Goal: Information Seeking & Learning: Learn about a topic

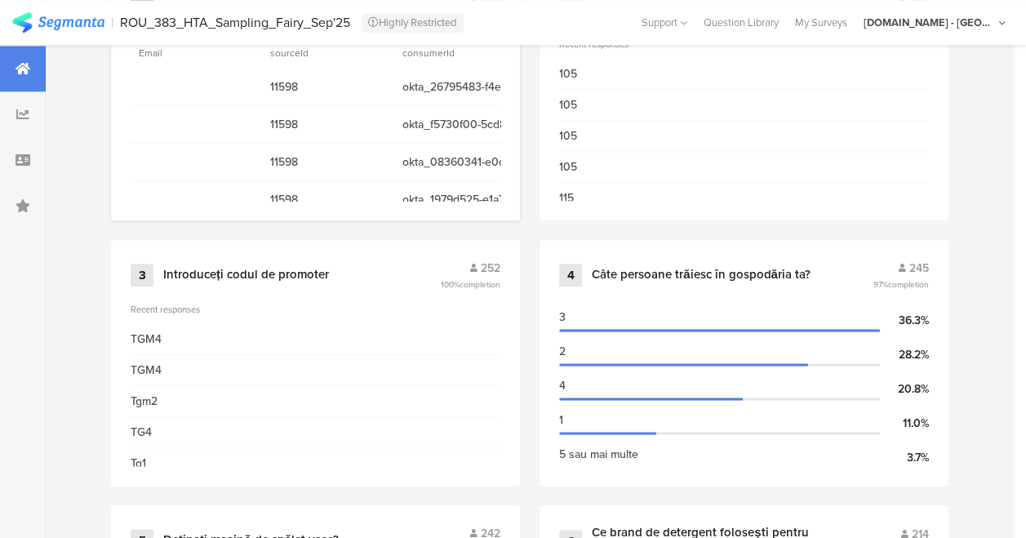
scroll to position [621, 0]
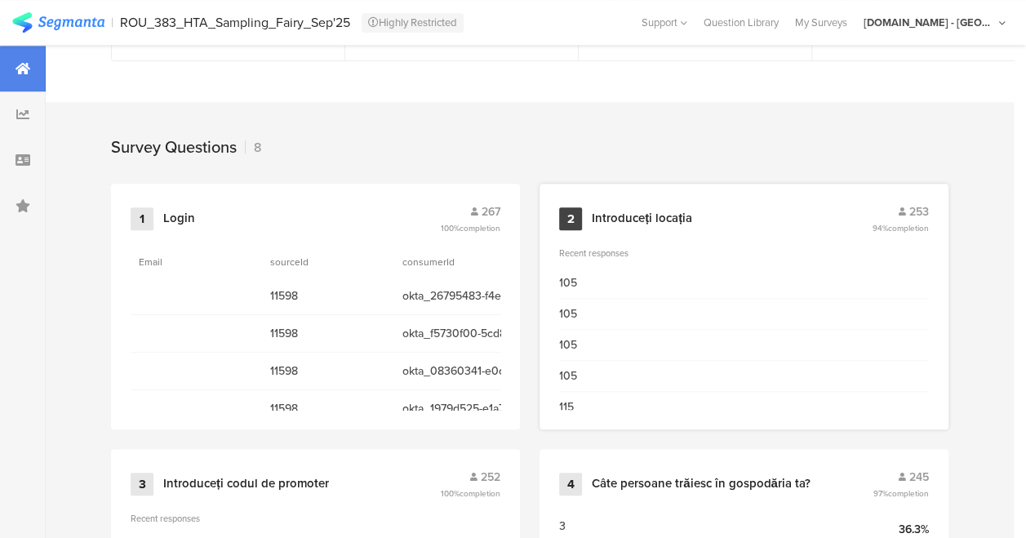
click at [654, 285] on div "105" at bounding box center [744, 283] width 370 height 31
click at [576, 211] on div "2 Introduceți locația 253 94% completion" at bounding box center [744, 218] width 370 height 31
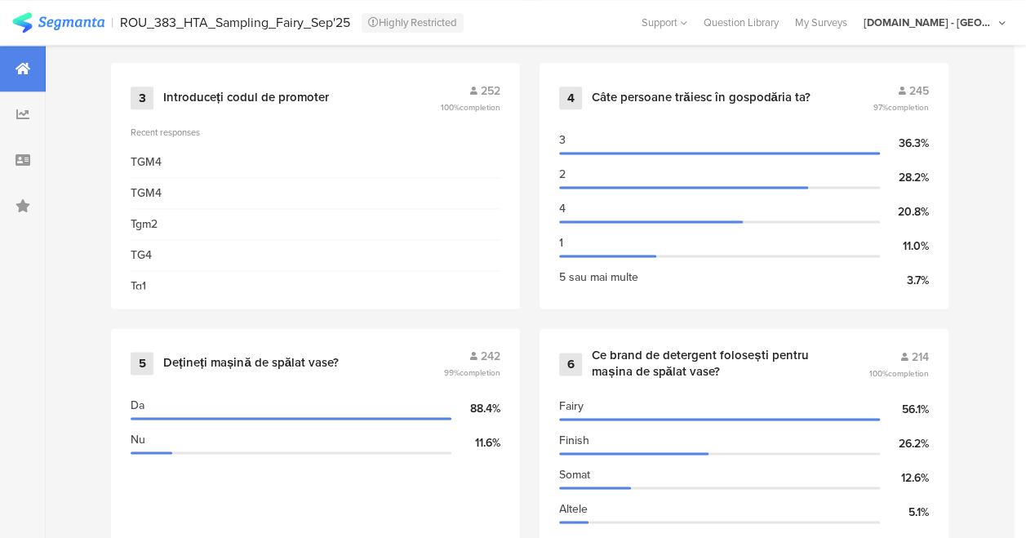
scroll to position [1008, 0]
click at [250, 132] on div "Recent responses" at bounding box center [316, 131] width 370 height 13
click at [266, 105] on div "Introduceți codul de promoter" at bounding box center [246, 97] width 166 height 16
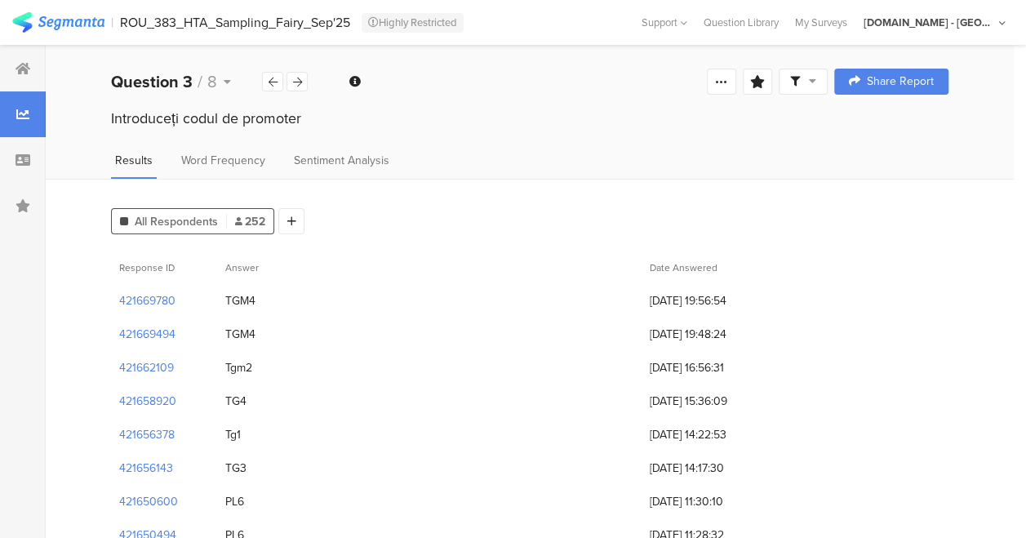
drag, startPoint x: 233, startPoint y: 290, endPoint x: 299, endPoint y: 406, distance: 132.3
click at [299, 406] on div "TG4" at bounding box center [429, 400] width 424 height 33
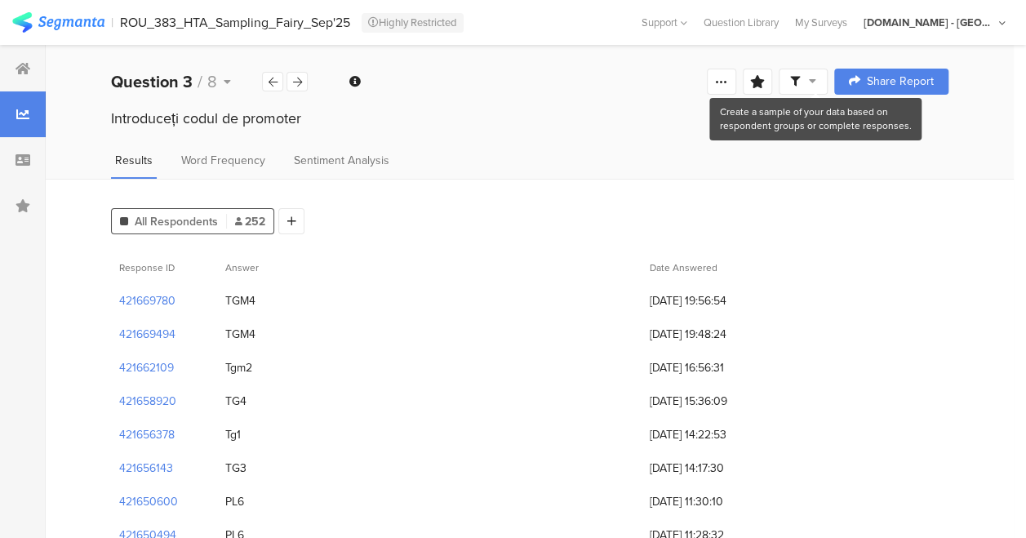
click at [816, 75] on span at bounding box center [803, 81] width 26 height 15
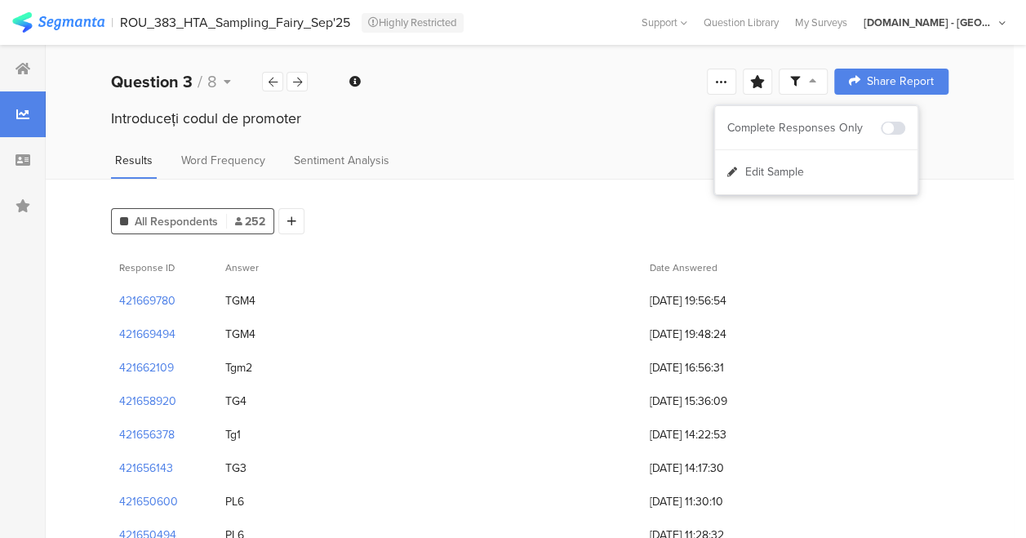
click at [243, 166] on span "Word Frequency" at bounding box center [223, 160] width 84 height 17
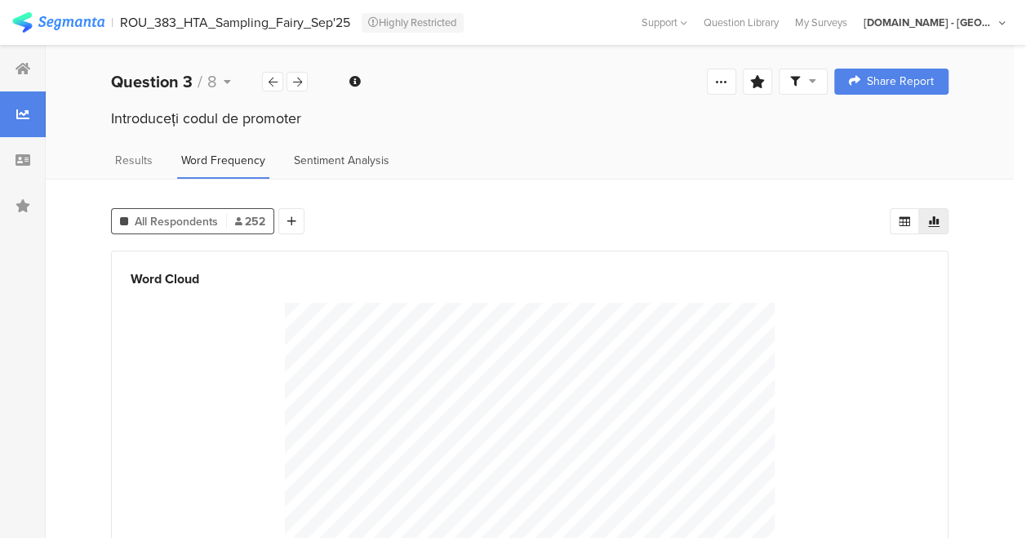
click at [333, 170] on div "Sentiment Analysis" at bounding box center [342, 165] width 104 height 27
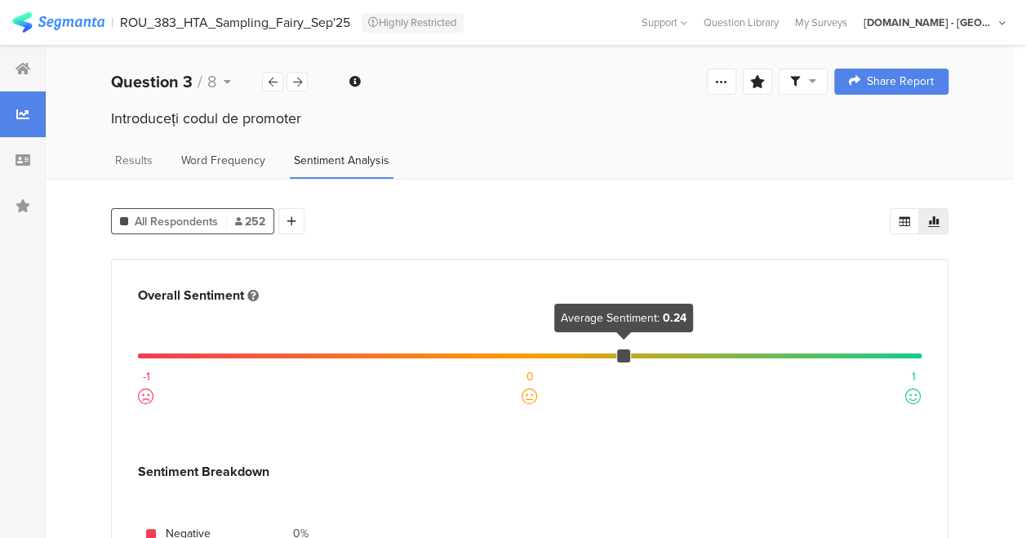
click at [227, 166] on span "Word Frequency" at bounding box center [223, 160] width 84 height 17
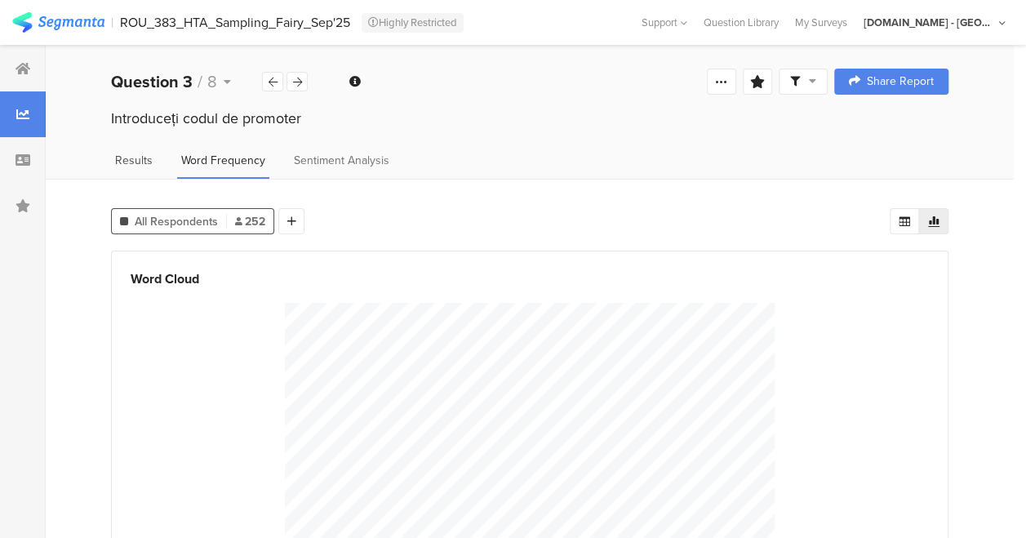
click at [129, 159] on span "Results" at bounding box center [134, 160] width 38 height 17
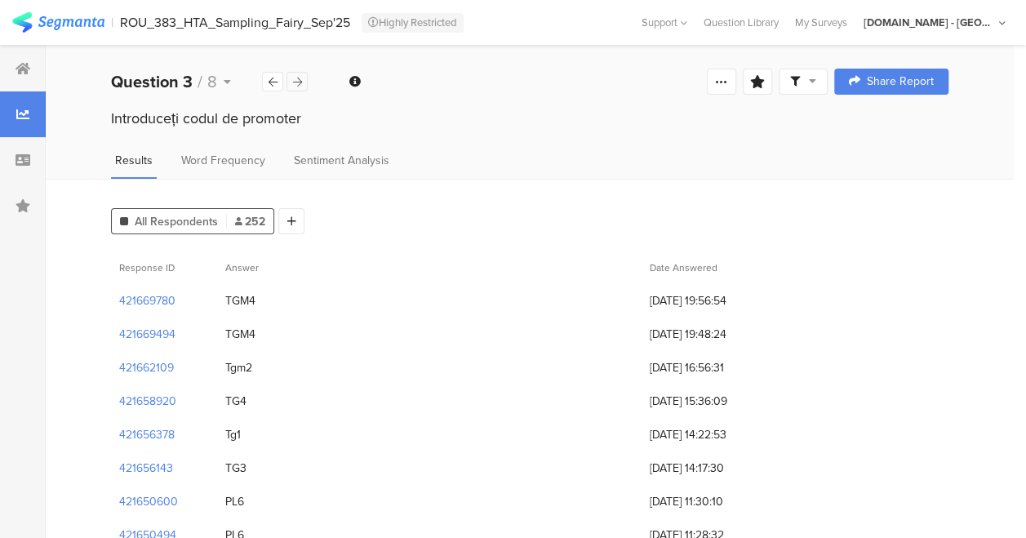
click at [295, 80] on icon at bounding box center [297, 82] width 9 height 11
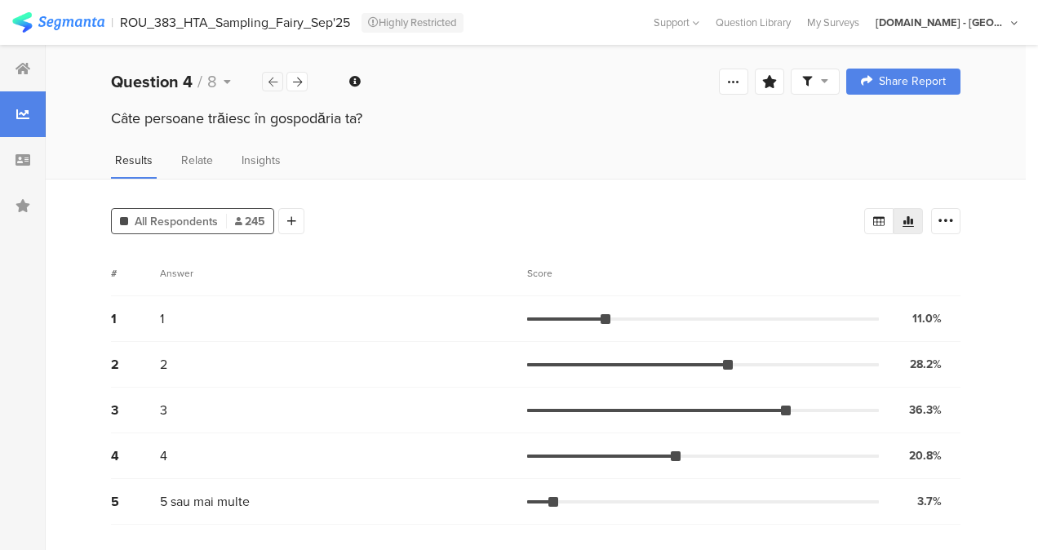
click at [270, 82] on icon at bounding box center [272, 82] width 9 height 11
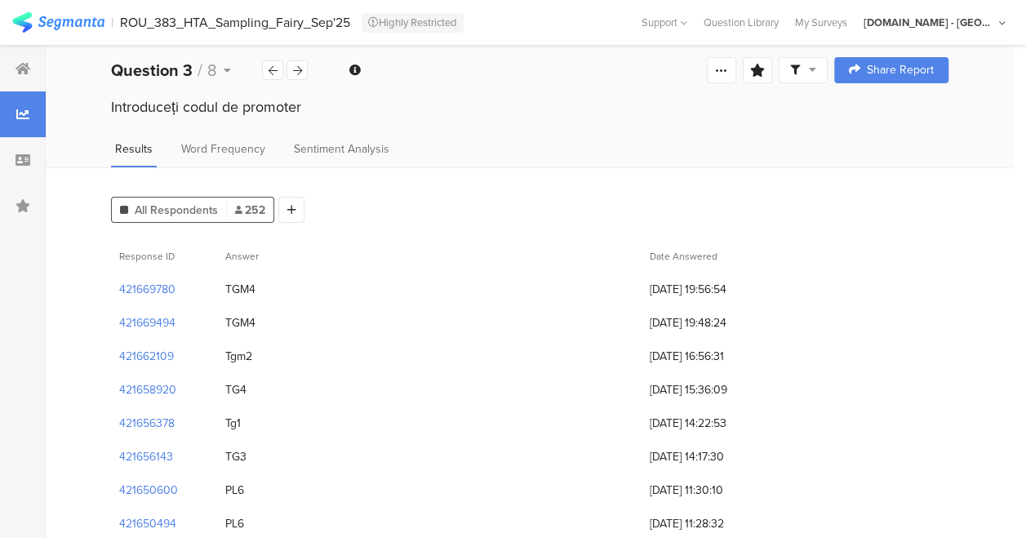
scroll to position [12, 0]
click at [267, 261] on section "Answer" at bounding box center [429, 254] width 424 height 33
click at [268, 255] on section "Answer" at bounding box center [429, 254] width 424 height 33
click at [259, 255] on span "Answer" at bounding box center [241, 255] width 33 height 15
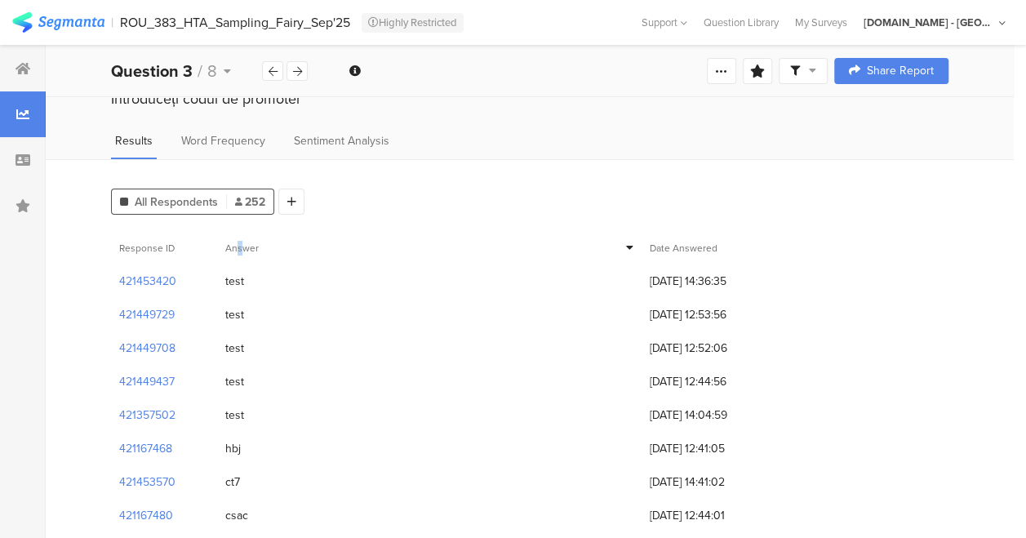
scroll to position [0, 0]
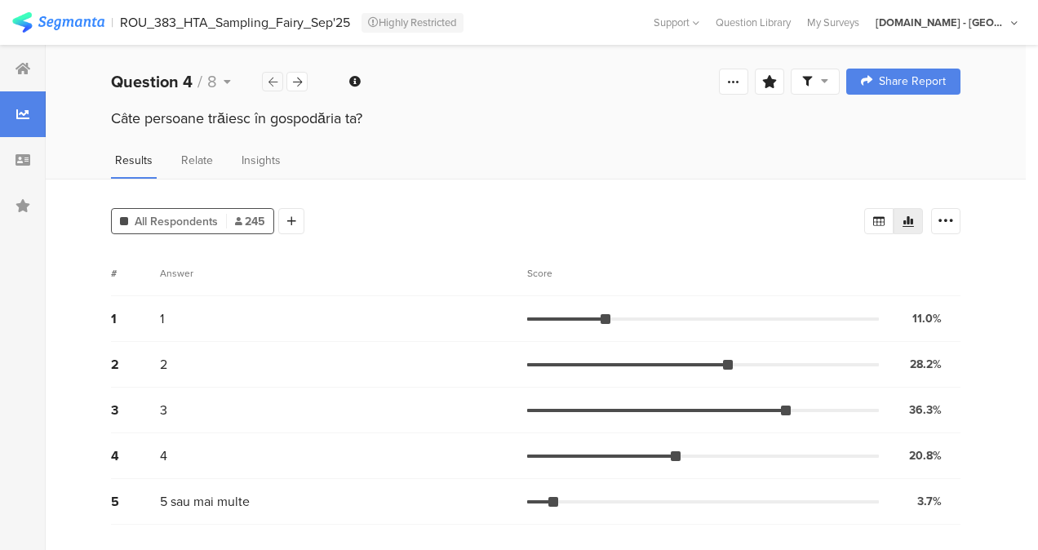
click at [267, 85] on div at bounding box center [272, 82] width 21 height 20
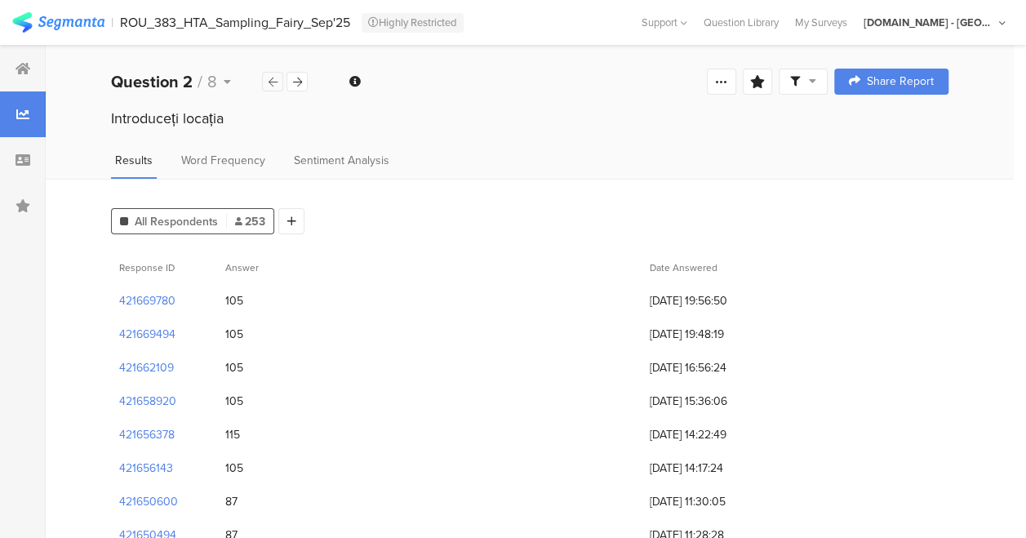
click at [267, 85] on div at bounding box center [272, 82] width 21 height 20
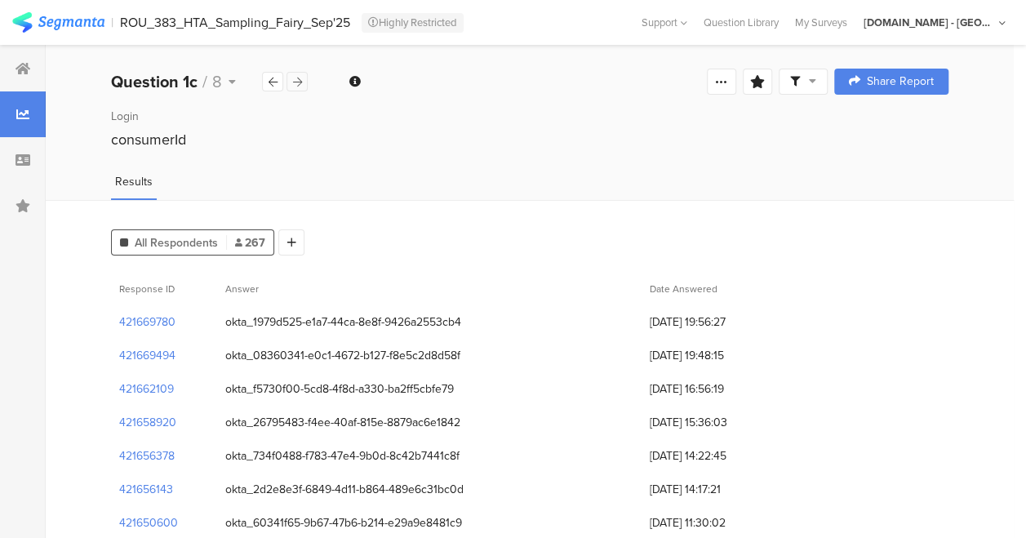
click at [293, 84] on icon at bounding box center [297, 82] width 9 height 11
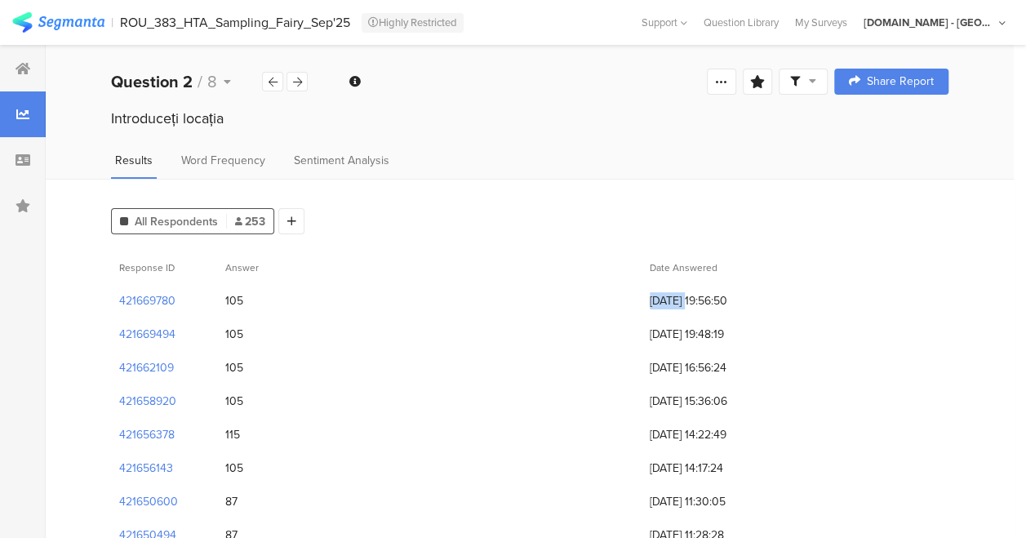
drag, startPoint x: 645, startPoint y: 298, endPoint x: 690, endPoint y: 304, distance: 45.2
click at [690, 304] on div "22/09/2025 at 19:56:50" at bounding box center [714, 300] width 147 height 33
drag, startPoint x: 690, startPoint y: 304, endPoint x: 510, endPoint y: 312, distance: 180.5
click at [510, 312] on div "105" at bounding box center [429, 300] width 424 height 33
